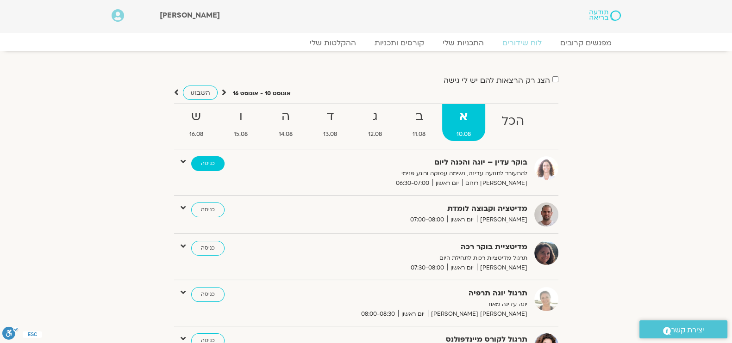
click at [203, 168] on link "כניסה" at bounding box center [207, 163] width 33 height 15
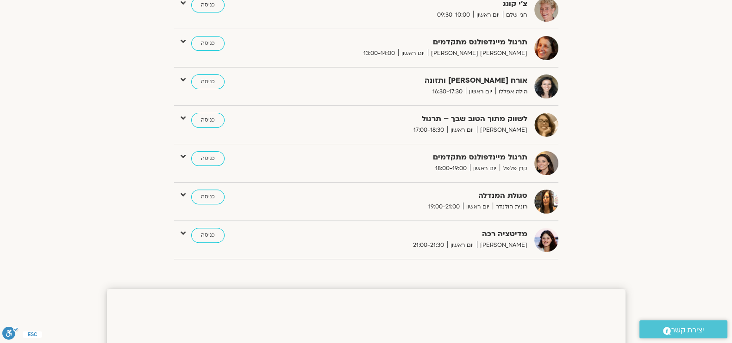
scroll to position [405, 0]
